Goal: Communication & Community: Connect with others

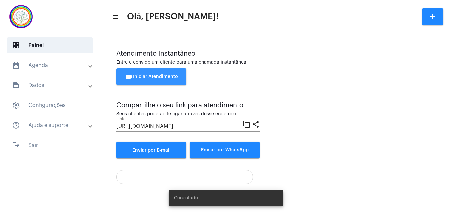
click at [142, 77] on span "videocam Iniciar Atendimento" at bounding box center [151, 76] width 53 height 5
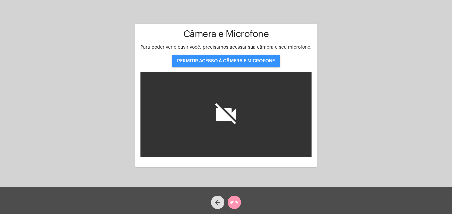
click at [197, 60] on span "PERMITIR ACESSO À CÂMERA E MICROFONE" at bounding box center [226, 61] width 98 height 5
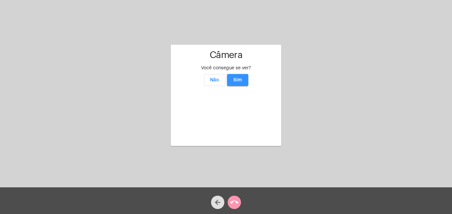
click at [236, 78] on span "Sim" at bounding box center [237, 80] width 9 height 5
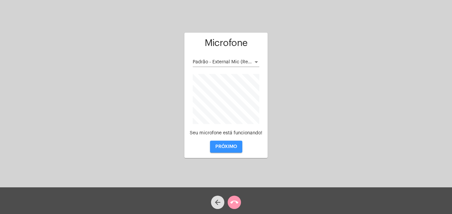
click at [225, 145] on span "PRÓXIMO" at bounding box center [226, 146] width 22 height 5
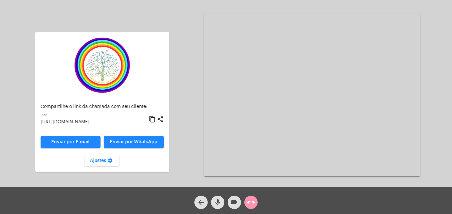
click at [152, 120] on mat-icon "content_copy" at bounding box center [152, 119] width 7 height 8
click at [146, 142] on span "Enviar por WhatsApp" at bounding box center [134, 141] width 48 height 5
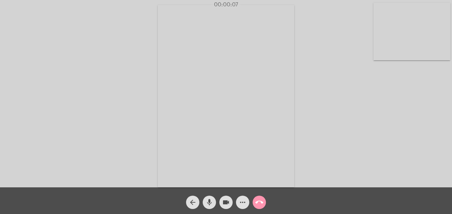
click at [380, 52] on video at bounding box center [411, 32] width 77 height 58
click at [189, 177] on video at bounding box center [286, 95] width 242 height 182
